Goal: Task Accomplishment & Management: Use online tool/utility

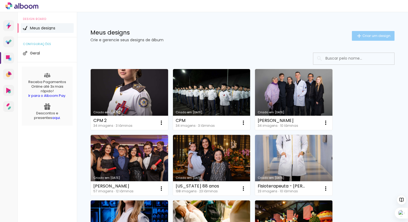
click at [375, 35] on span "Criar um design" at bounding box center [377, 36] width 28 height 4
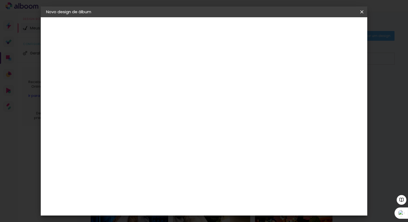
click at [134, 76] on input at bounding box center [134, 72] width 0 height 8
type input "[PERSON_NAME]"
click at [190, 29] on paper-button "Avançar" at bounding box center [176, 28] width 26 height 9
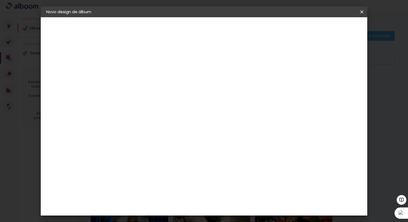
click at [235, 25] on paper-button "Avançar" at bounding box center [222, 28] width 26 height 9
click at [156, 90] on input "text" at bounding box center [144, 94] width 21 height 8
click at [228, 91] on paper-item "Padrão" at bounding box center [239, 89] width 108 height 11
type input "Padrão"
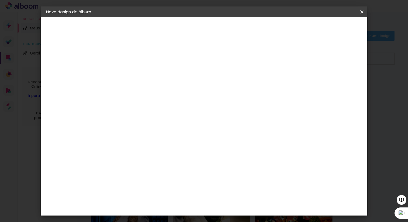
click at [171, 207] on span "25 × 25" at bounding box center [158, 214] width 25 height 14
click at [0, 0] on slot "Avançar" at bounding box center [0, 0] width 0 height 0
click at [332, 29] on span "Iniciar design" at bounding box center [320, 29] width 25 height 4
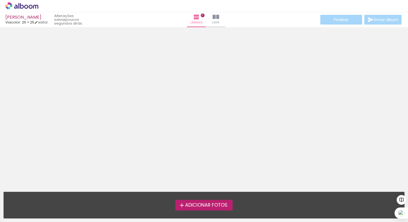
click at [216, 205] on span "Adicionar Fotos" at bounding box center [206, 205] width 42 height 5
click at [0, 0] on input "file" at bounding box center [0, 0] width 0 height 0
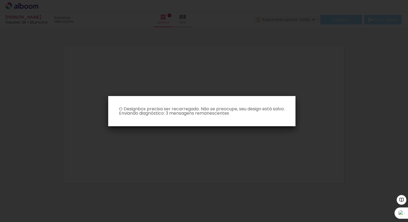
scroll to position [7, 0]
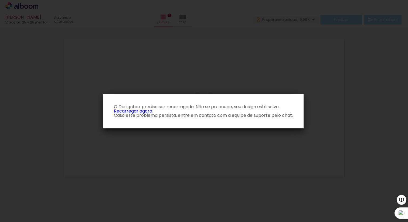
click at [131, 110] on link "Recarregar agora" at bounding box center [133, 111] width 38 height 6
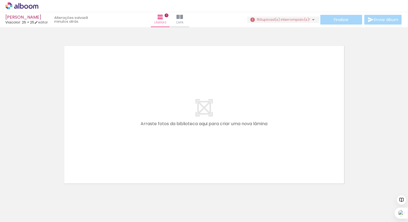
click at [287, 19] on span "upload(s) interrompido(s)!" at bounding box center [286, 19] width 48 height 5
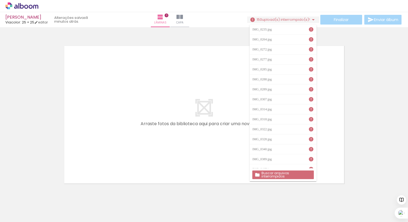
click at [0, 0] on slot "Buscar arquivos interrompidos" at bounding box center [0, 0] width 0 height 0
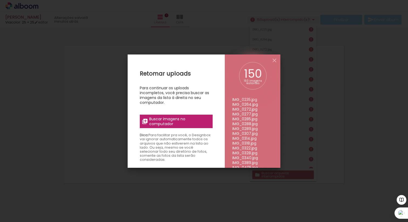
click at [188, 129] on div "Retomar uploads Para continuar os uploads incompletos, você precisa buscar as i…" at bounding box center [176, 166] width 97 height 222
click at [184, 123] on span "Buscar imagens no computador" at bounding box center [179, 122] width 60 height 10
click at [0, 0] on input "file" at bounding box center [0, 0] width 0 height 0
